Goal: Information Seeking & Learning: Learn about a topic

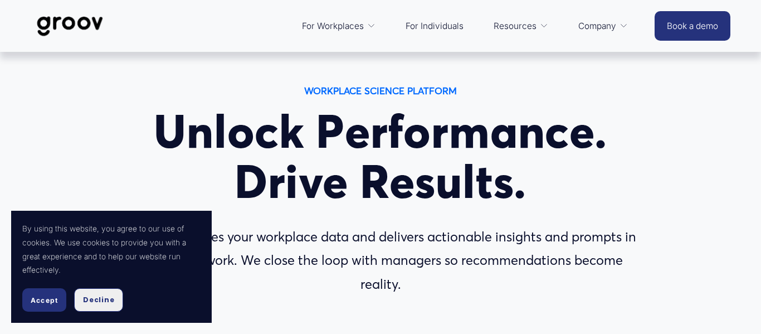
click at [90, 300] on span "Decline" at bounding box center [98, 300] width 31 height 10
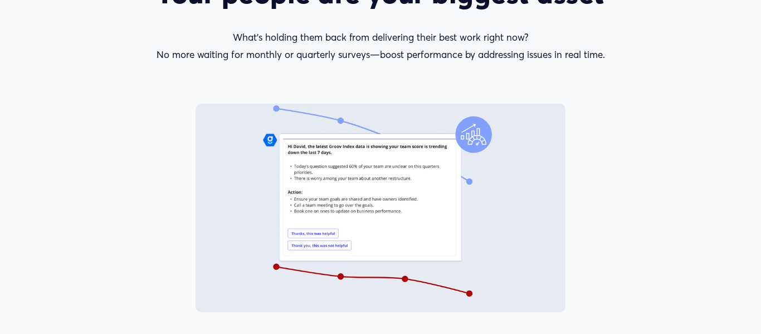
scroll to position [1566, 0]
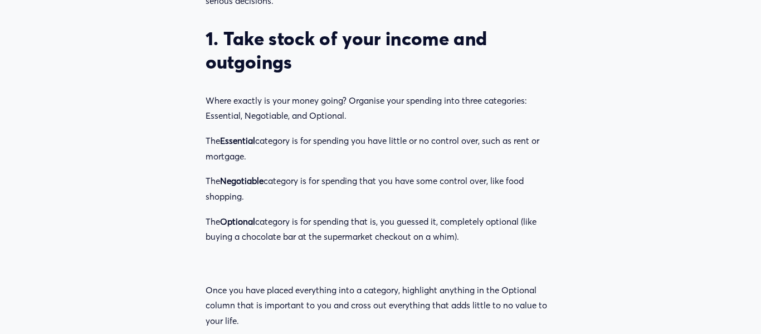
scroll to position [1154, 0]
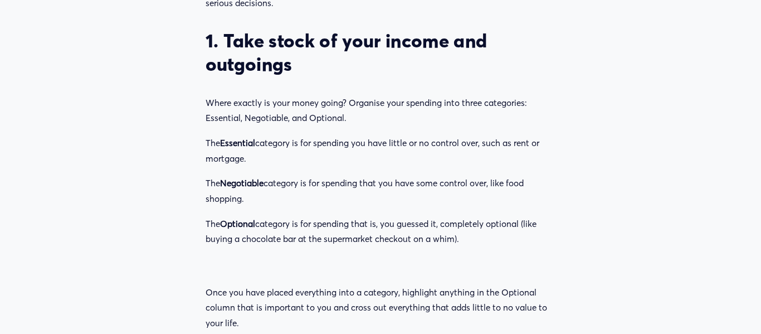
click at [440, 154] on p "The Essential category is for spending you have little or no control over, such…" at bounding box center [380, 150] width 350 height 31
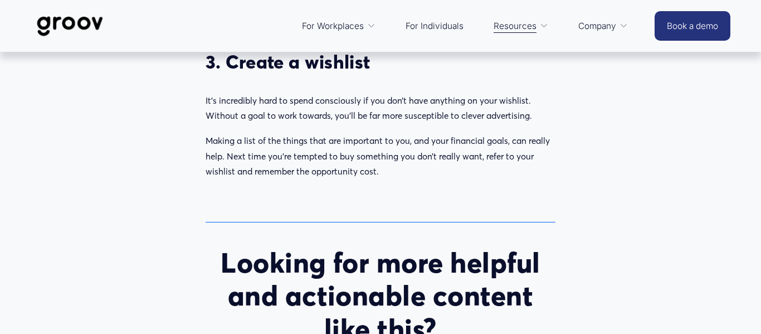
scroll to position [1789, 0]
